Goal: Browse casually

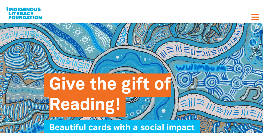
click at [131, 67] on div "Give the gift of Reading! Beautiful cards with a social impact" at bounding box center [131, 88] width 175 height 131
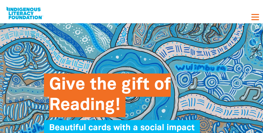
click at [131, 67] on div "Give the gift of Reading! Beautiful cards with a social impact" at bounding box center [131, 88] width 175 height 131
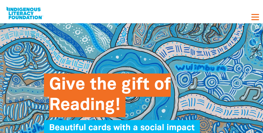
click at [131, 67] on div "Give the gift of Reading! Beautiful cards with a social impact" at bounding box center [131, 88] width 175 height 131
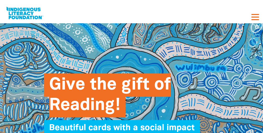
click at [131, 67] on div "Give the gift of Reading! Beautiful cards with a social impact" at bounding box center [131, 88] width 175 height 131
